Goal: Communication & Community: Answer question/provide support

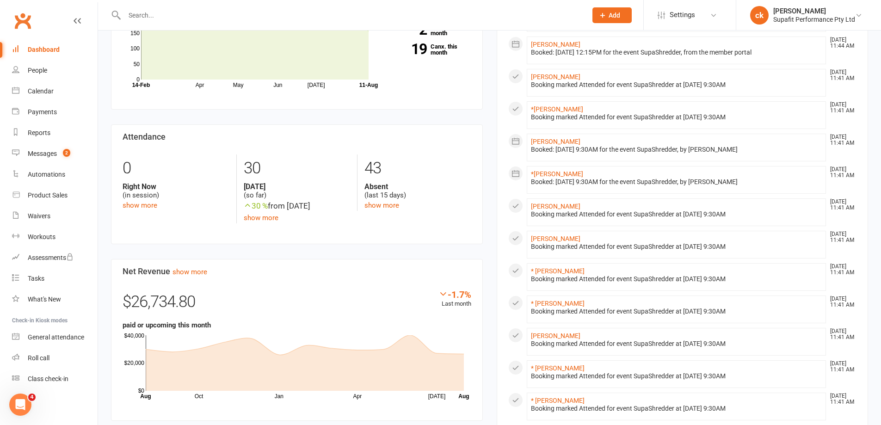
scroll to position [370, 0]
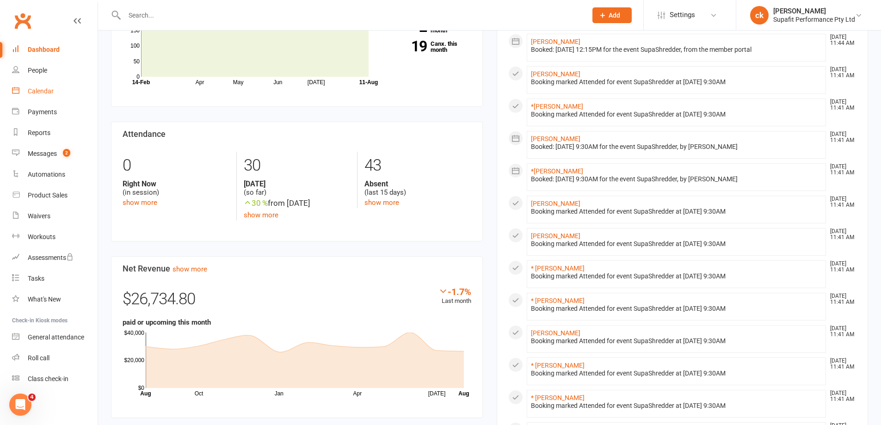
click at [40, 93] on div "Calendar" at bounding box center [41, 90] width 26 height 7
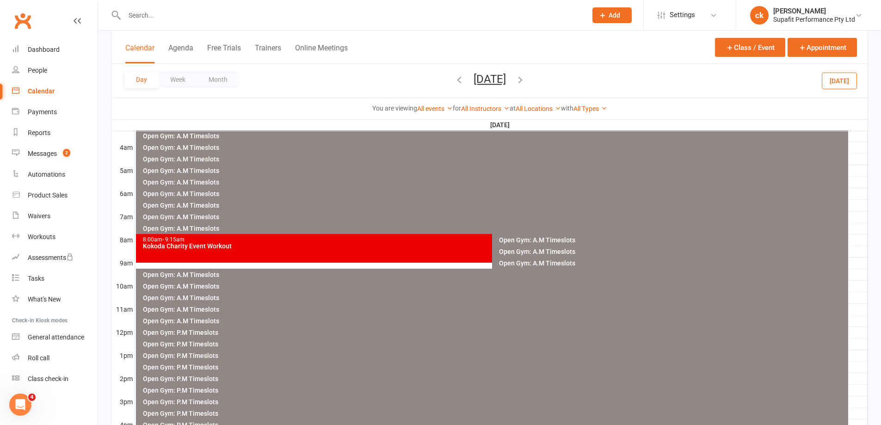
scroll to position [46, 0]
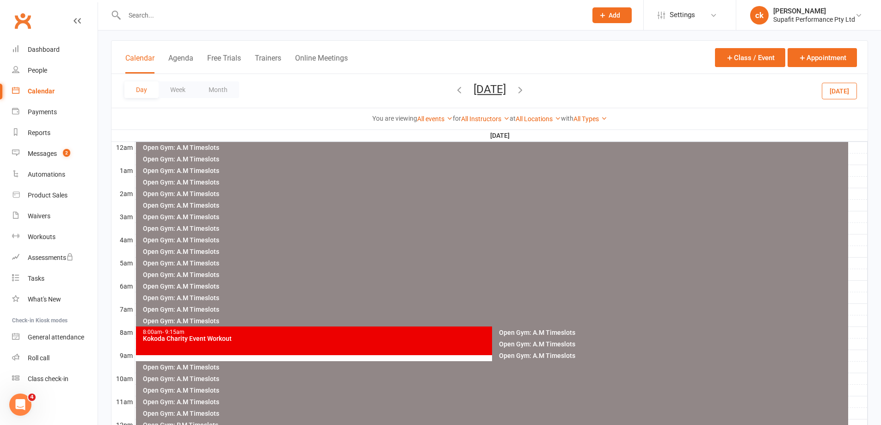
click at [832, 100] on div "Day Week Month [DATE] [DATE] Sun Mon Tue Wed Thu Fri Sat 27 28 29 30 31 01 02 0…" at bounding box center [489, 91] width 756 height 34
click at [834, 95] on button "[DATE]" at bounding box center [839, 90] width 35 height 17
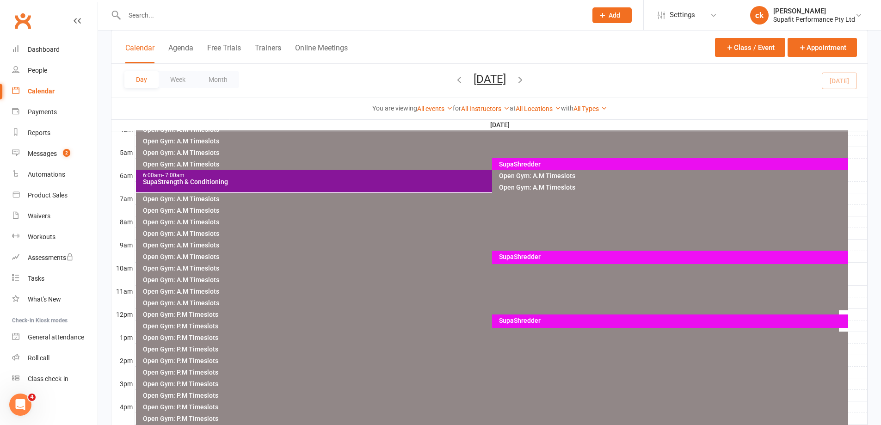
scroll to position [231, 0]
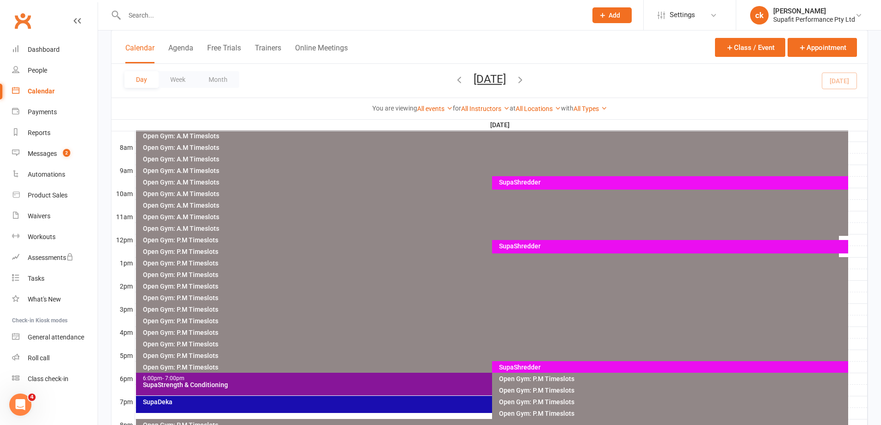
click at [532, 244] on div "SupaShredder" at bounding box center [673, 246] width 348 height 6
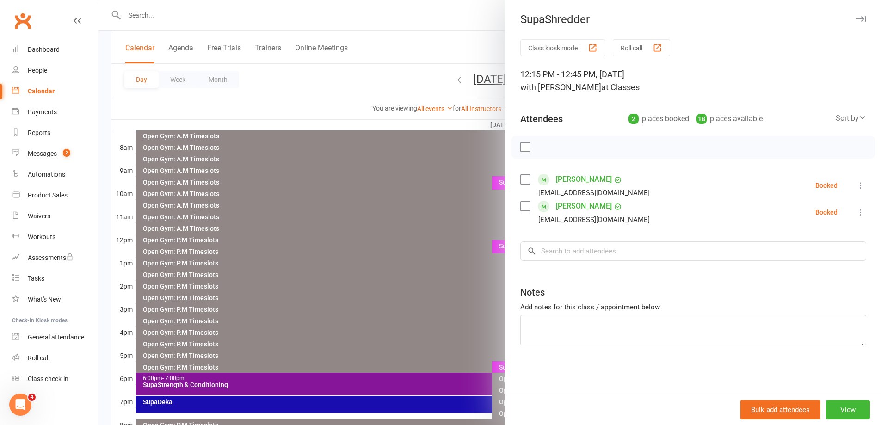
click at [407, 218] on div at bounding box center [489, 212] width 783 height 425
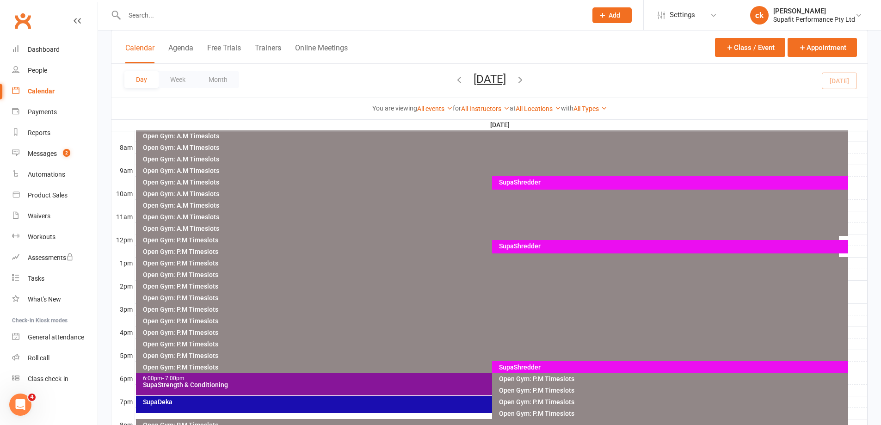
click at [514, 180] on div "SupaShredder" at bounding box center [673, 182] width 348 height 6
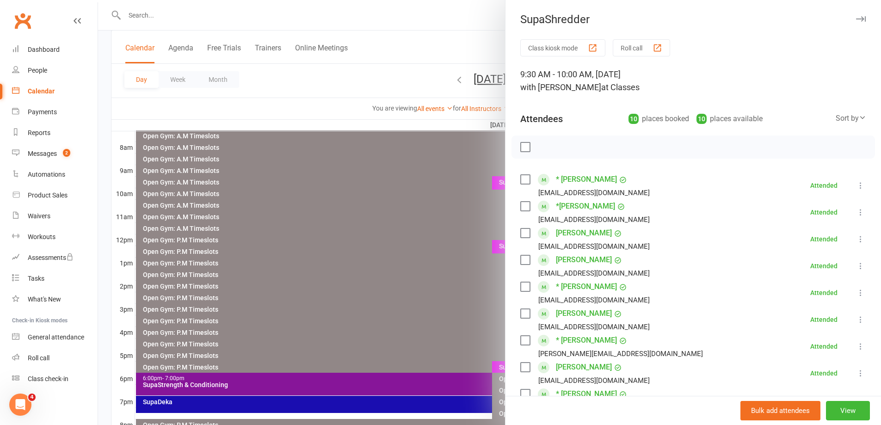
click at [410, 185] on div at bounding box center [489, 212] width 783 height 425
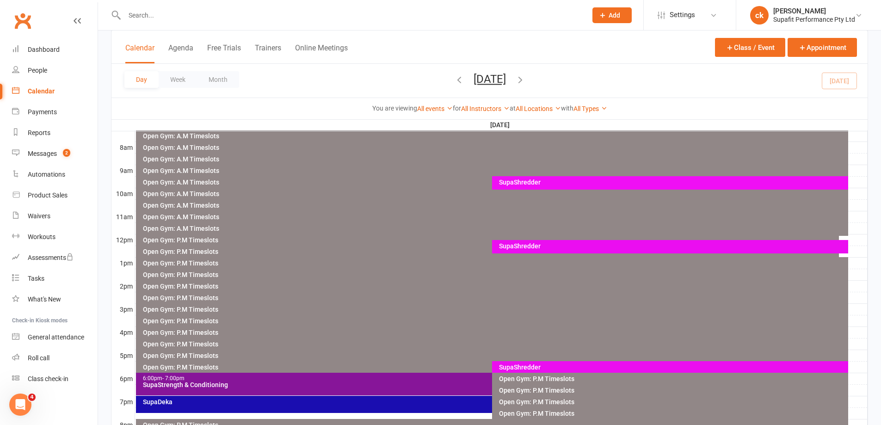
click at [524, 364] on div "SupaShredder" at bounding box center [673, 367] width 348 height 6
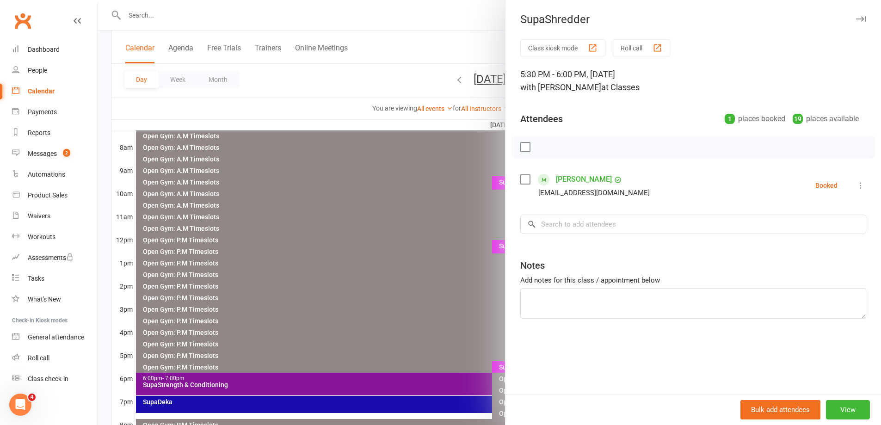
click at [428, 323] on div at bounding box center [489, 212] width 783 height 425
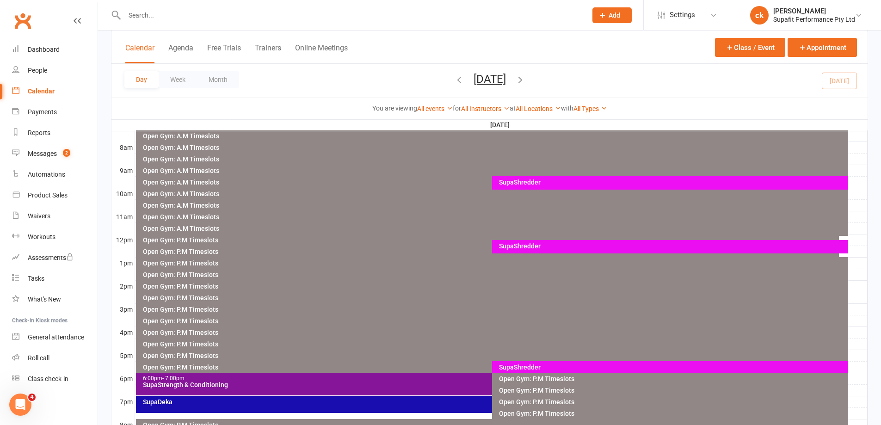
click at [378, 382] on div "SupaStrength & Conditioning" at bounding box center [489, 385] width 695 height 6
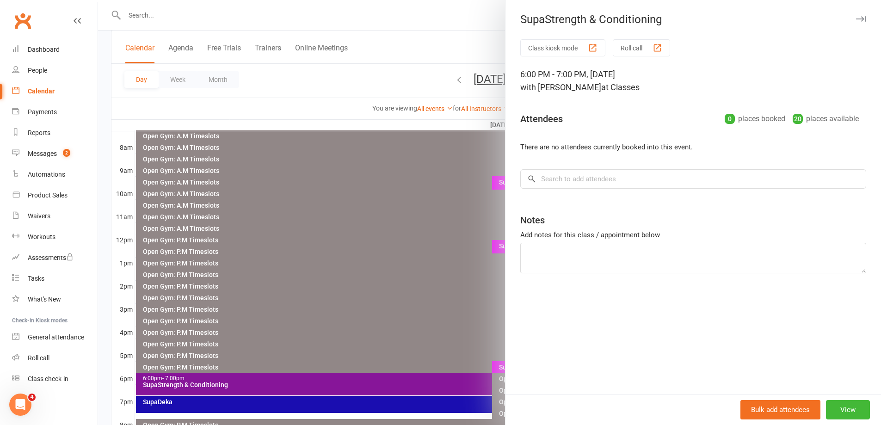
drag, startPoint x: 396, startPoint y: 293, endPoint x: 397, endPoint y: 304, distance: 11.1
click at [397, 299] on div at bounding box center [489, 212] width 783 height 425
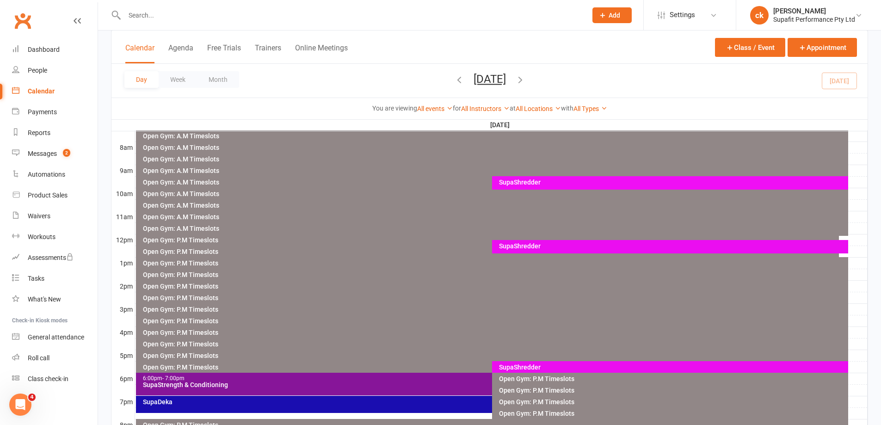
click at [378, 407] on div "SupaDeka" at bounding box center [487, 404] width 703 height 17
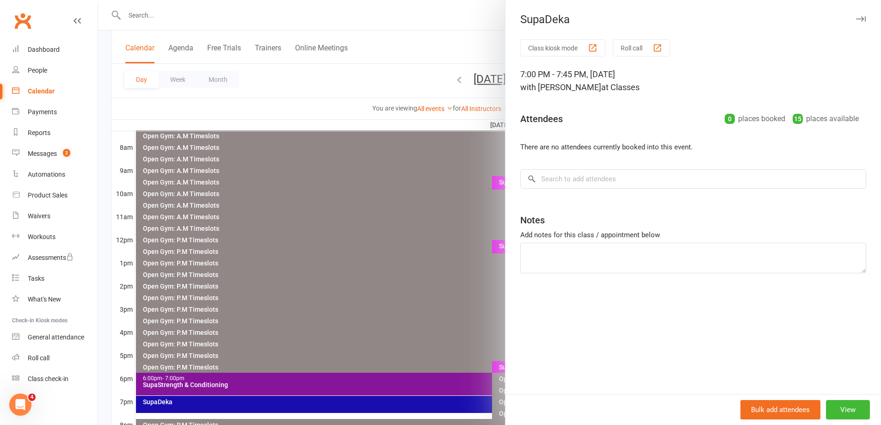
click at [379, 312] on div at bounding box center [489, 212] width 783 height 425
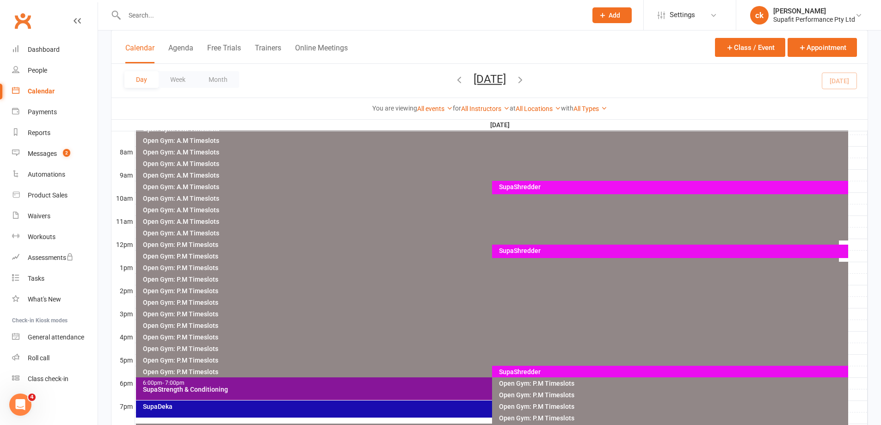
scroll to position [185, 0]
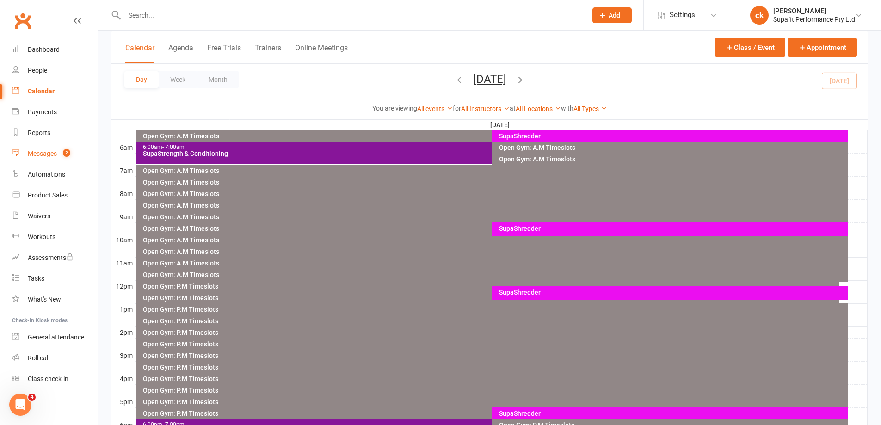
click at [50, 157] on div "Messages" at bounding box center [42, 153] width 29 height 7
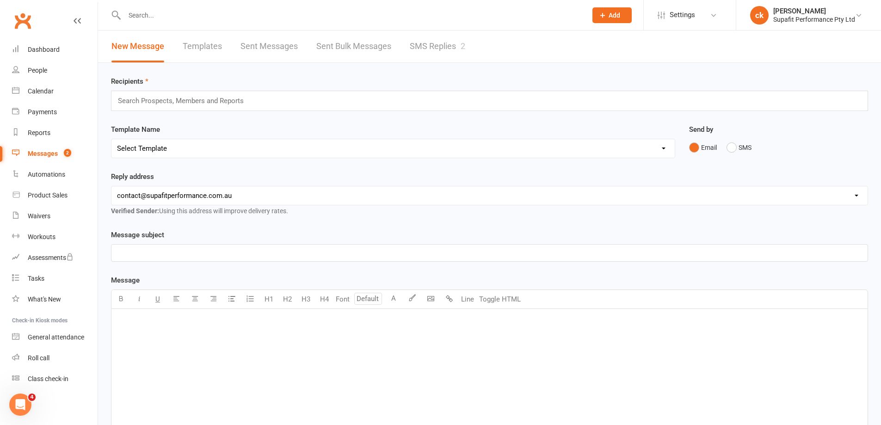
click at [437, 46] on link "SMS Replies 2" at bounding box center [438, 47] width 56 height 32
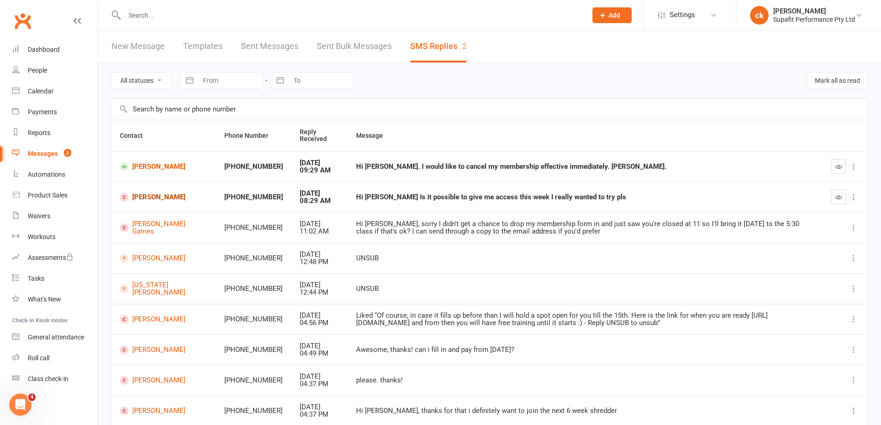
click at [144, 197] on link "[PERSON_NAME]" at bounding box center [164, 197] width 88 height 9
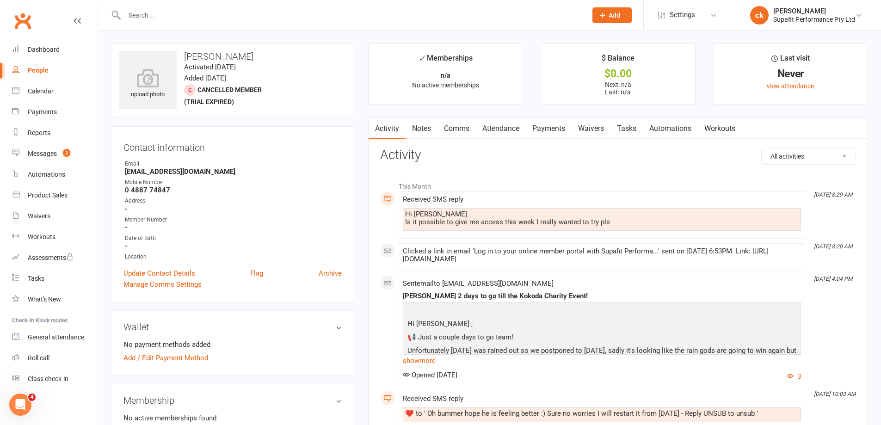
click at [454, 136] on link "Comms" at bounding box center [457, 128] width 38 height 21
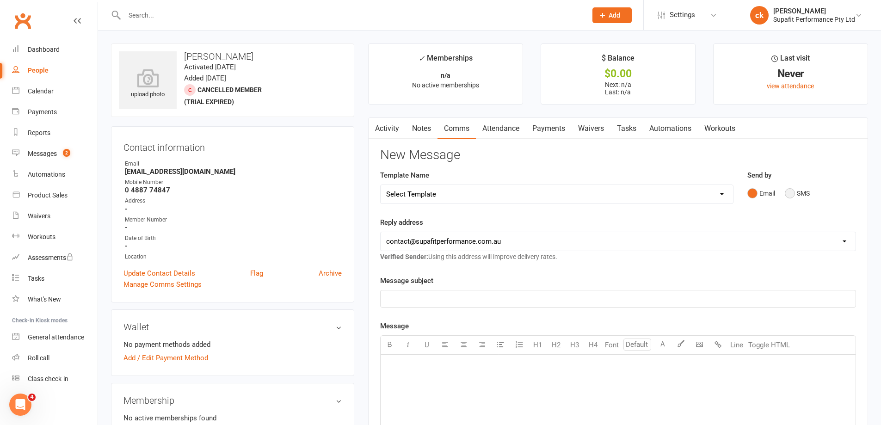
click at [790, 193] on button "SMS" at bounding box center [797, 194] width 25 height 18
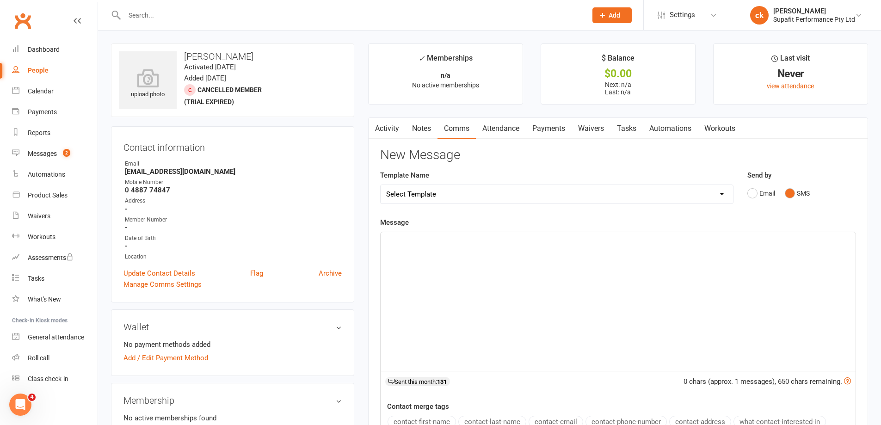
click at [456, 244] on p "﻿" at bounding box center [618, 240] width 464 height 11
click at [440, 420] on button "contact-first-name" at bounding box center [422, 422] width 68 height 12
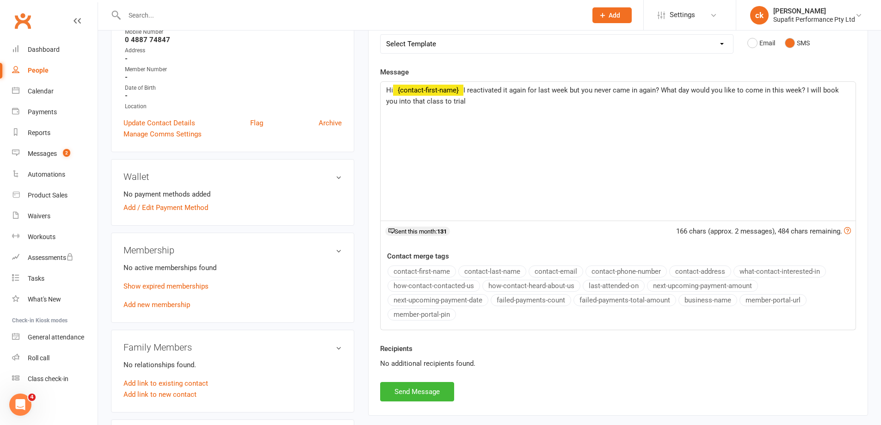
scroll to position [231, 0]
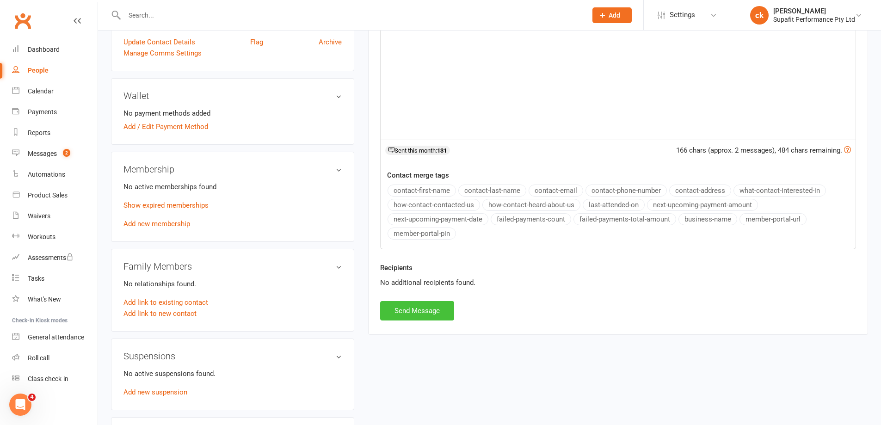
click at [417, 316] on button "Send Message" at bounding box center [417, 310] width 74 height 19
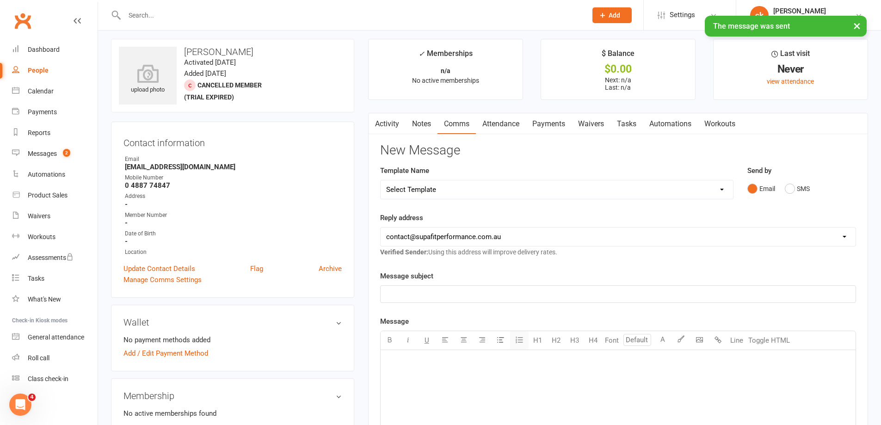
scroll to position [0, 0]
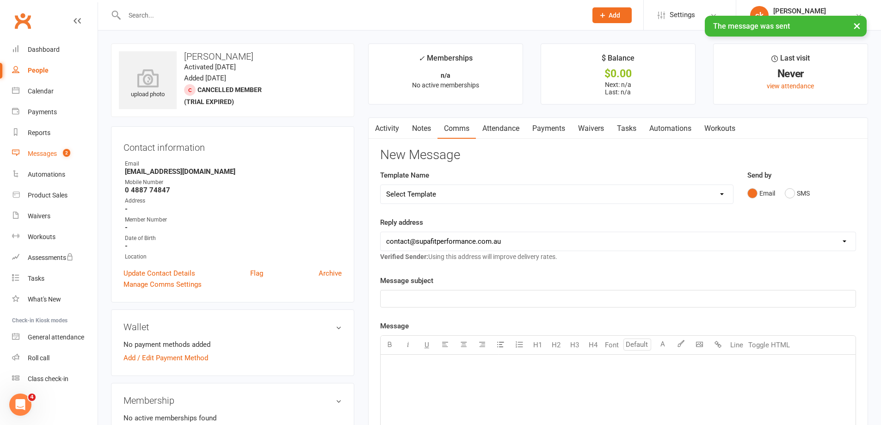
click at [43, 156] on div "Messages" at bounding box center [42, 153] width 29 height 7
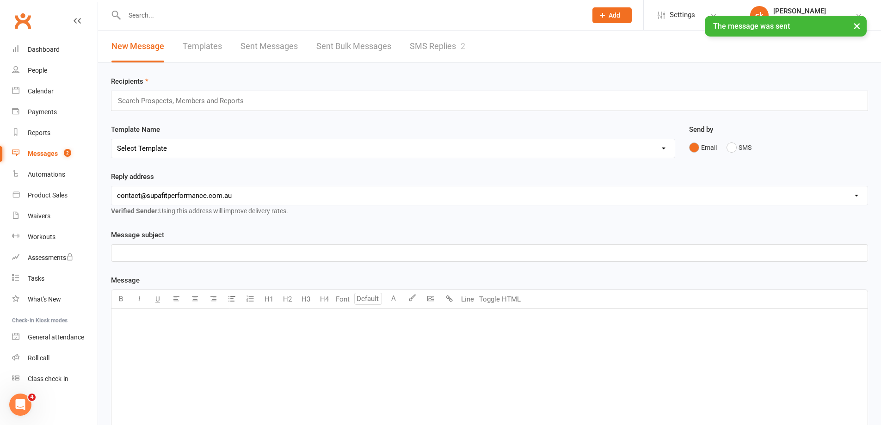
click at [60, 154] on count-badge "2" at bounding box center [65, 153] width 12 height 7
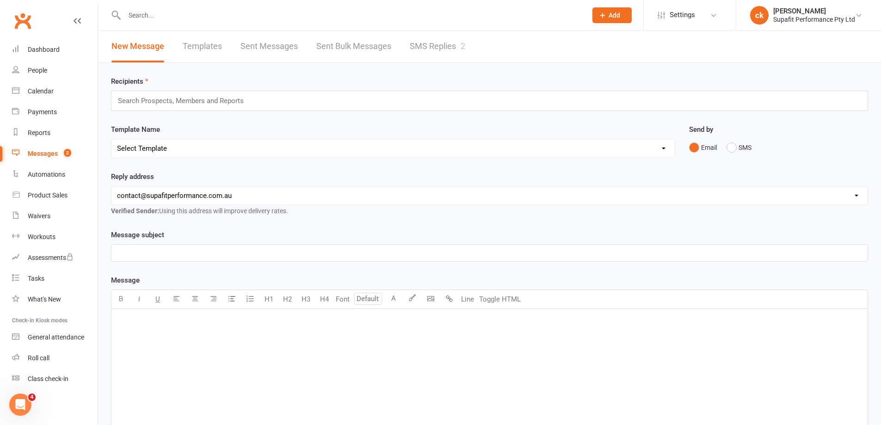
click at [437, 49] on link "SMS Replies 2" at bounding box center [438, 47] width 56 height 32
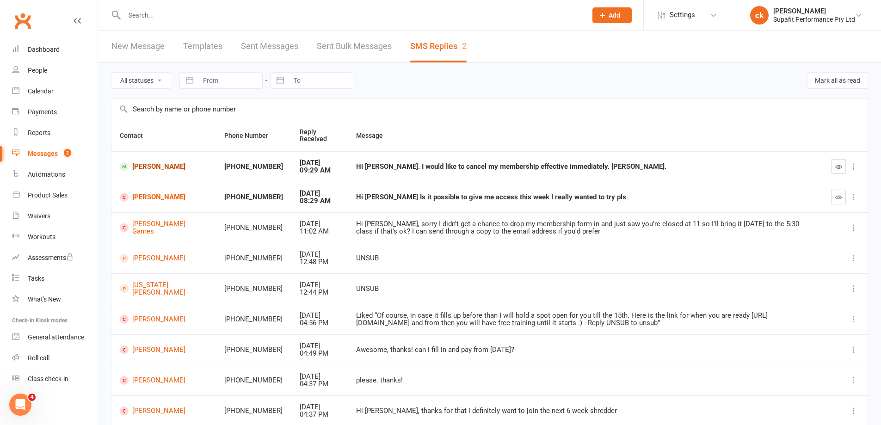
click at [155, 165] on link "[PERSON_NAME]" at bounding box center [164, 166] width 88 height 9
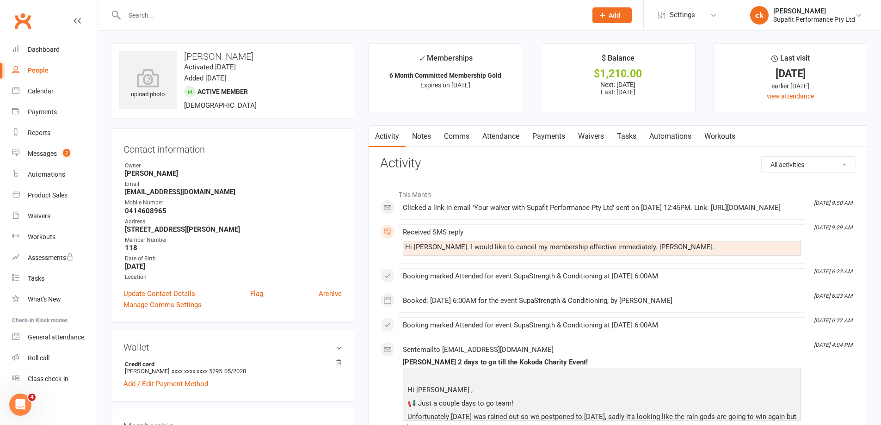
click at [463, 135] on link "Comms" at bounding box center [457, 136] width 38 height 21
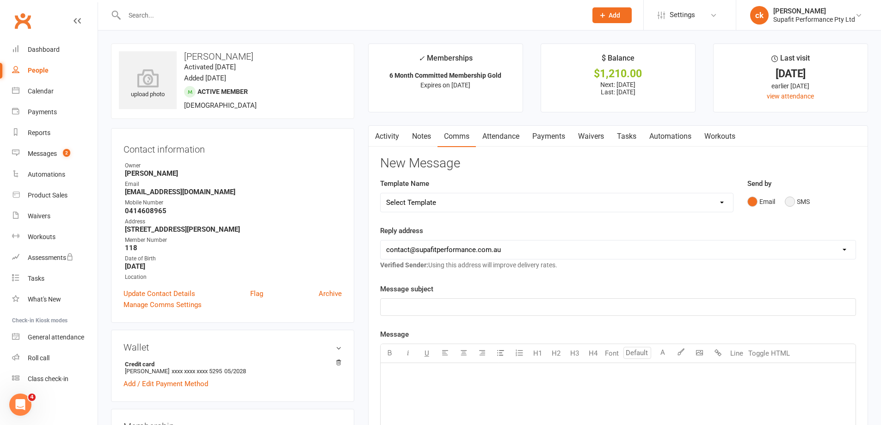
click at [795, 202] on button "SMS" at bounding box center [797, 202] width 25 height 18
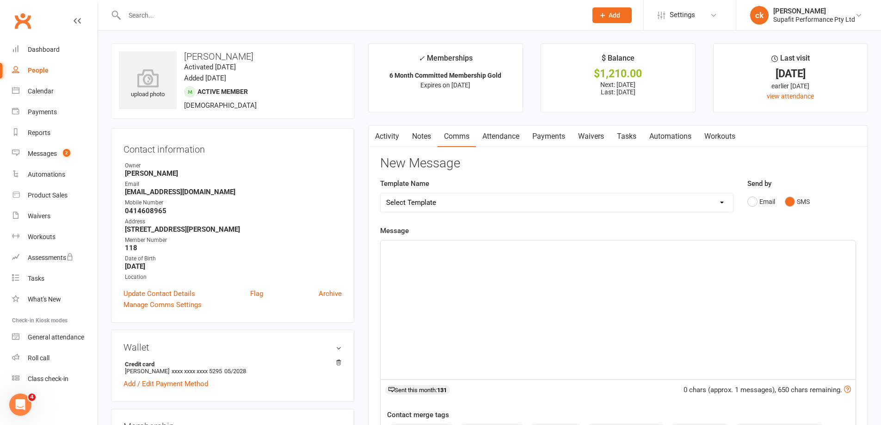
click at [459, 264] on div "﻿" at bounding box center [618, 310] width 475 height 139
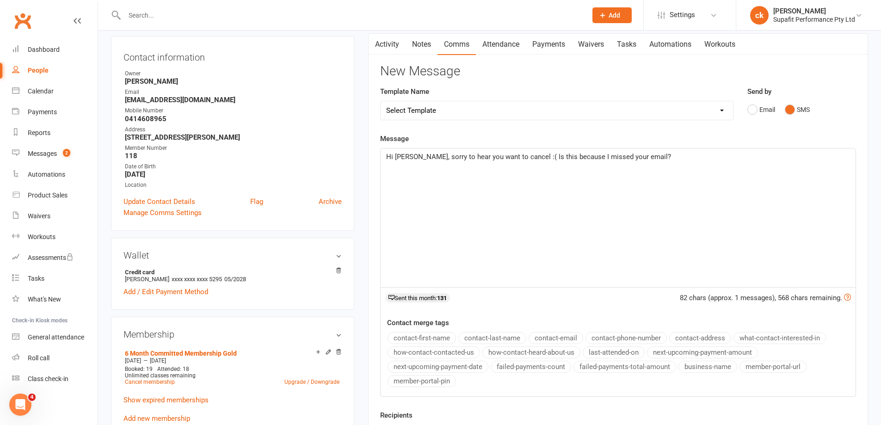
scroll to position [139, 0]
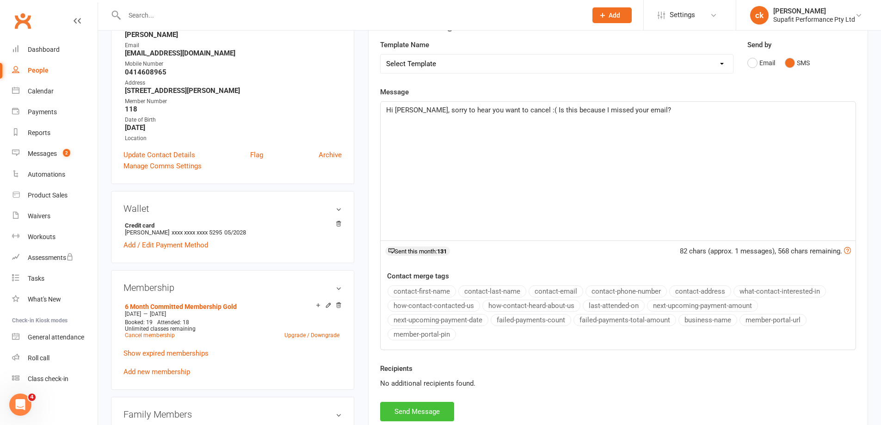
click at [425, 412] on button "Send Message" at bounding box center [417, 411] width 74 height 19
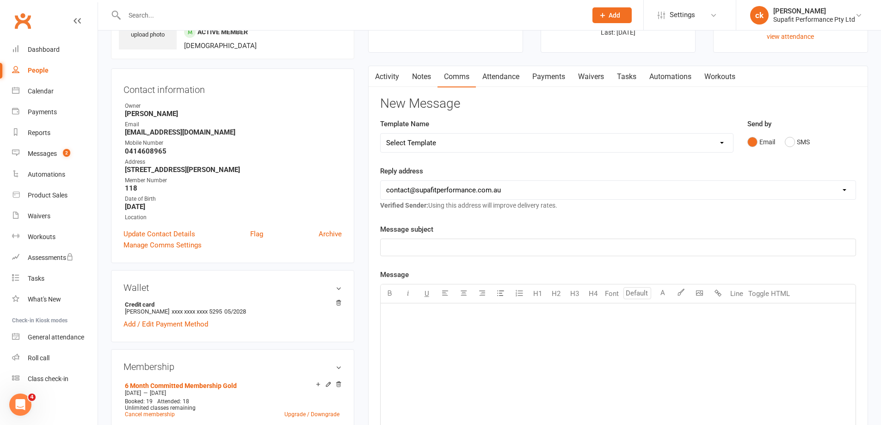
scroll to position [0, 0]
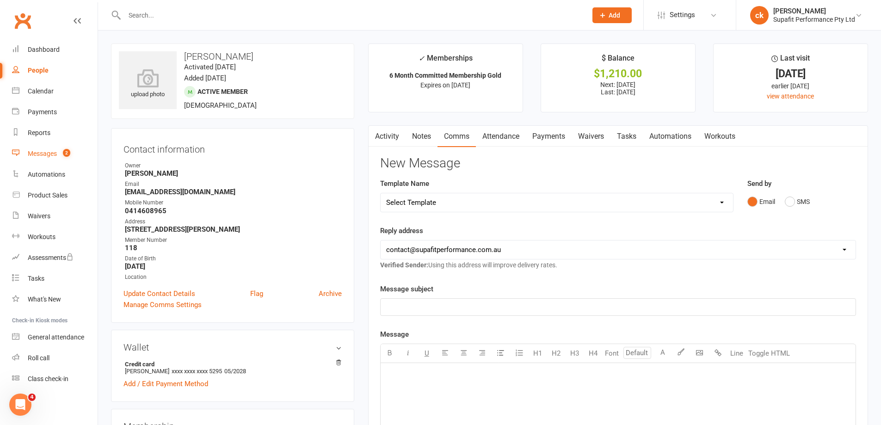
click at [43, 156] on div "Messages" at bounding box center [42, 153] width 29 height 7
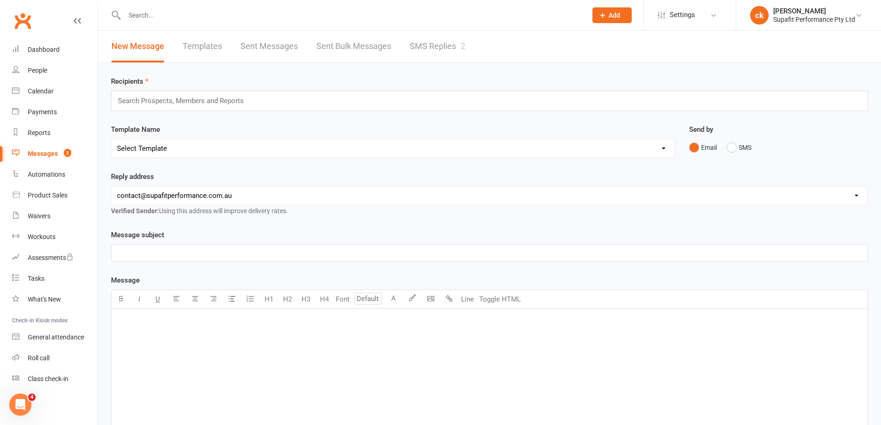
click at [414, 50] on link "SMS Replies 2" at bounding box center [438, 47] width 56 height 32
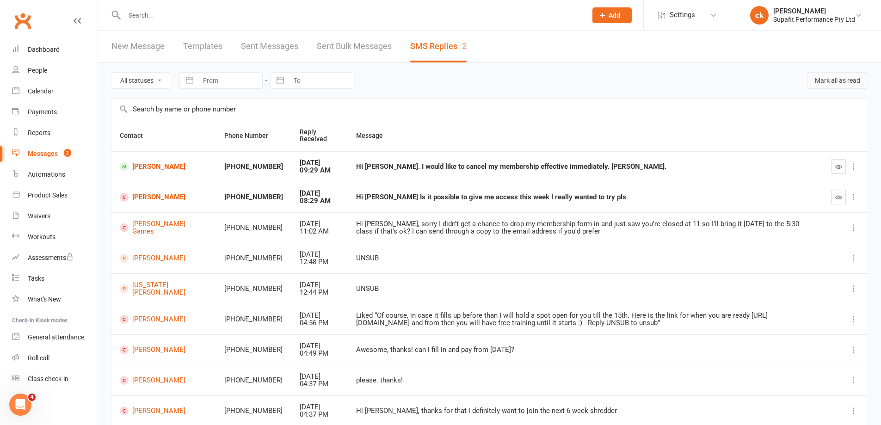
click at [846, 86] on button "Mark all as read" at bounding box center [837, 80] width 61 height 17
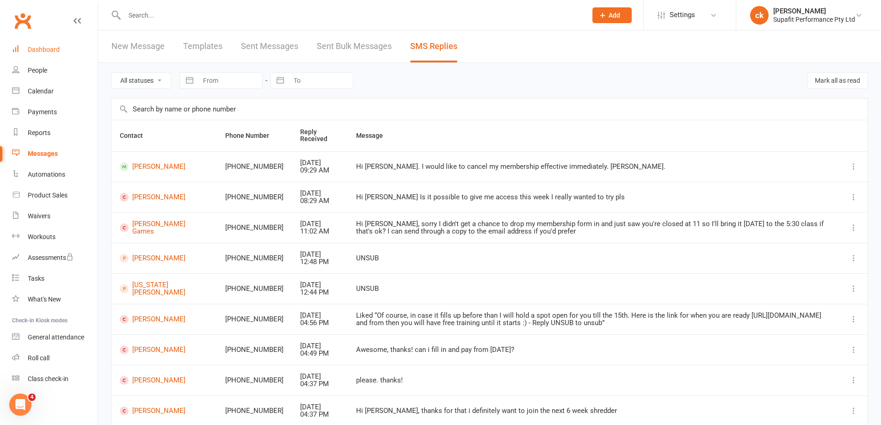
click at [41, 54] on link "Dashboard" at bounding box center [55, 49] width 86 height 21
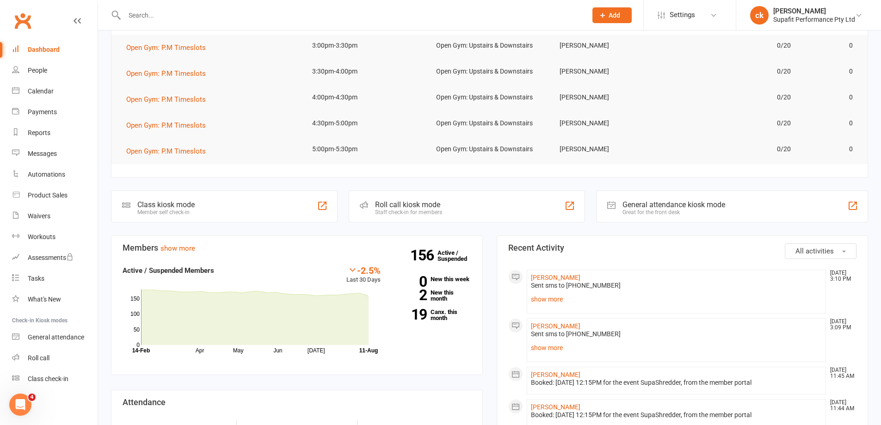
scroll to position [185, 0]
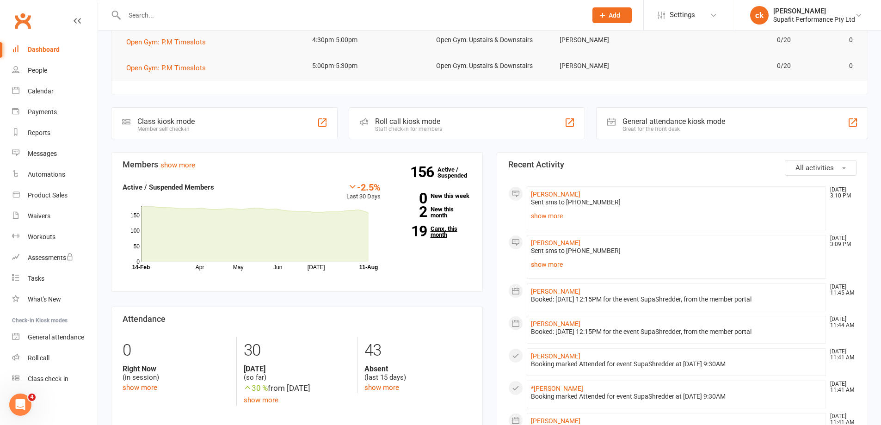
click at [432, 232] on link "19 Canx. this month" at bounding box center [433, 232] width 77 height 12
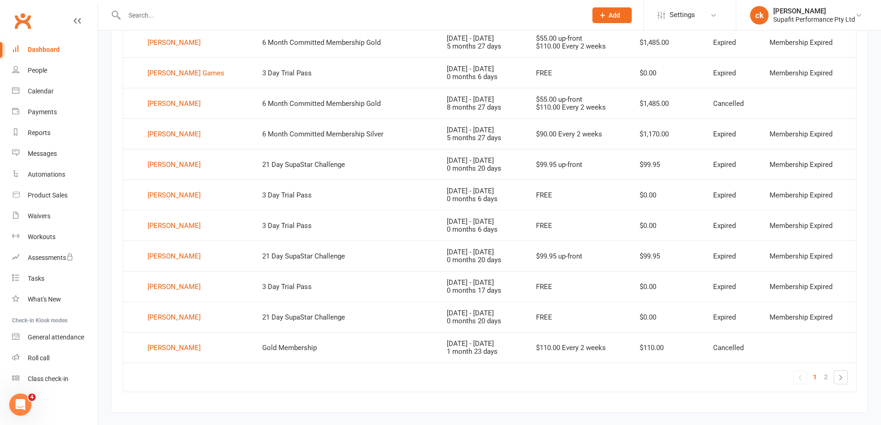
scroll to position [558, 0]
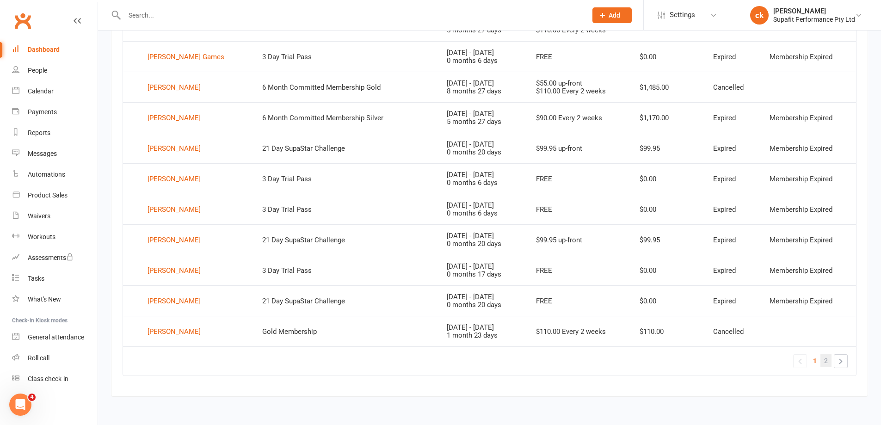
click at [828, 362] on link "2" at bounding box center [826, 360] width 11 height 13
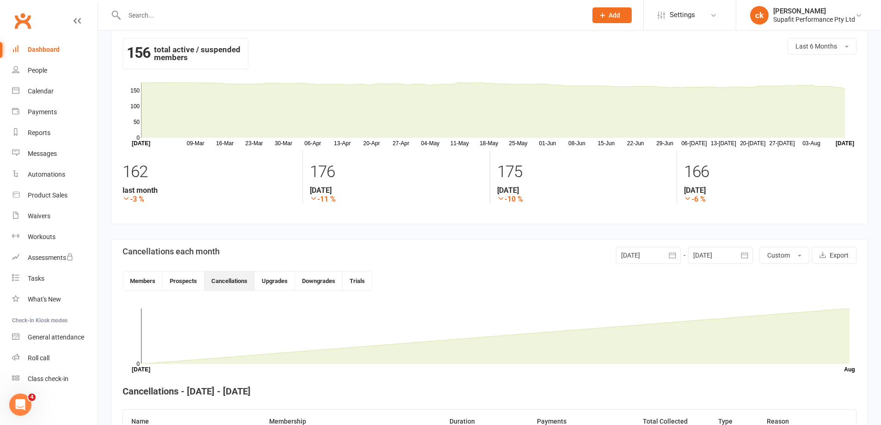
scroll to position [0, 0]
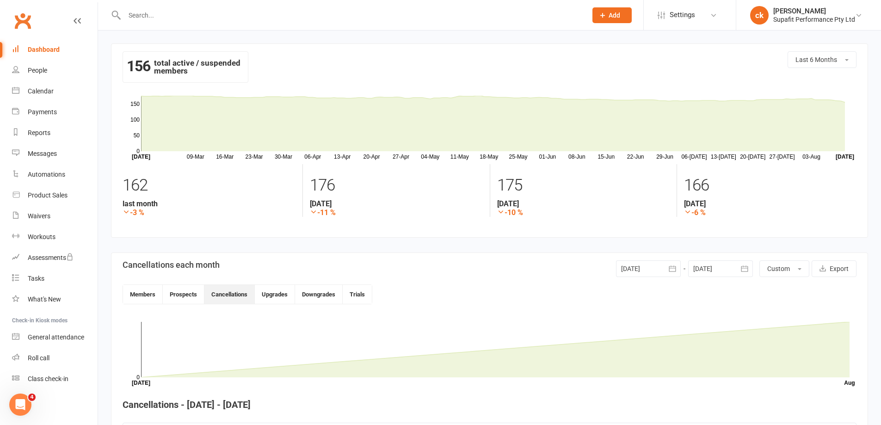
click at [154, 14] on input "text" at bounding box center [351, 15] width 459 height 13
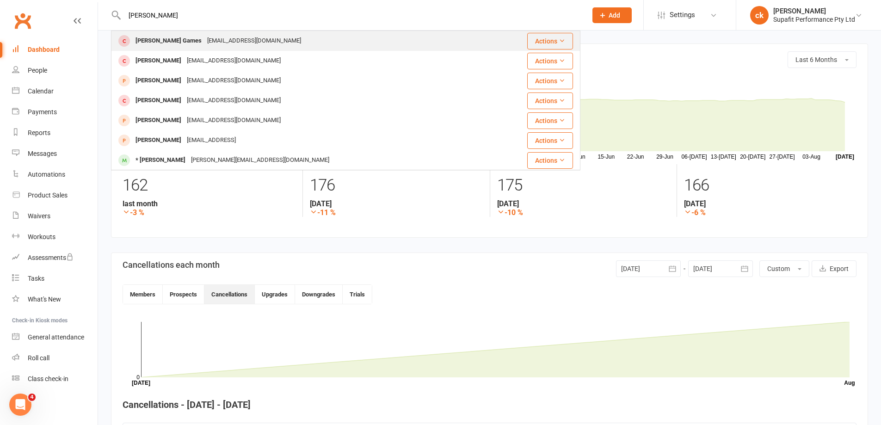
type input "[PERSON_NAME]"
click at [152, 42] on div "[PERSON_NAME] Games" at bounding box center [169, 40] width 72 height 13
